Goal: Find specific page/section: Find specific page/section

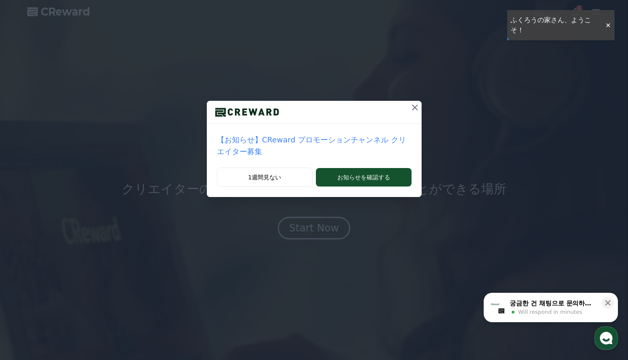
click at [413, 107] on icon at bounding box center [415, 107] width 10 height 10
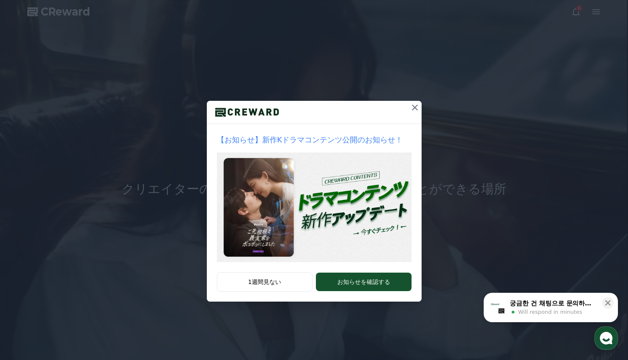
click at [413, 107] on icon at bounding box center [415, 107] width 10 height 10
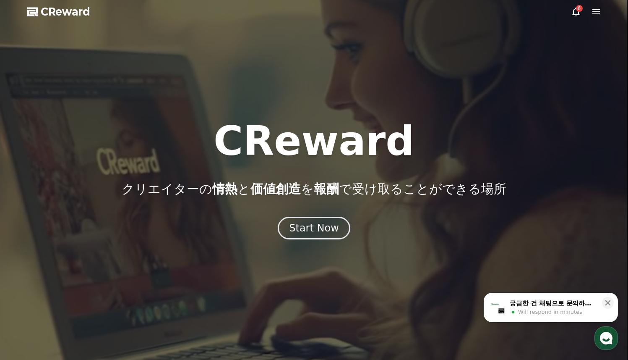
click at [600, 12] on icon at bounding box center [596, 12] width 10 height 10
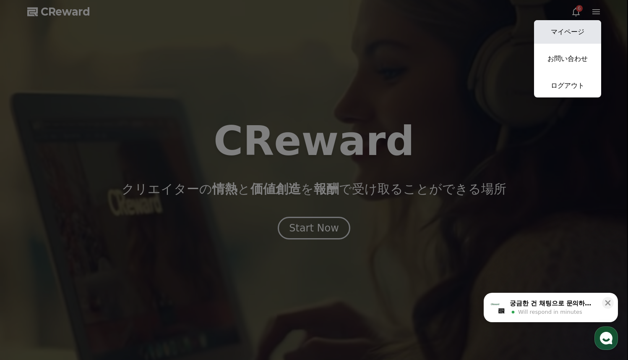
click at [566, 37] on link "マイページ" at bounding box center [567, 31] width 67 height 23
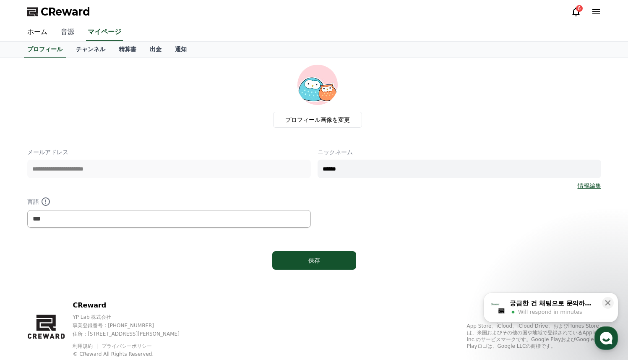
click at [65, 34] on link "音源" at bounding box center [67, 32] width 27 height 18
